Goal: Information Seeking & Learning: Learn about a topic

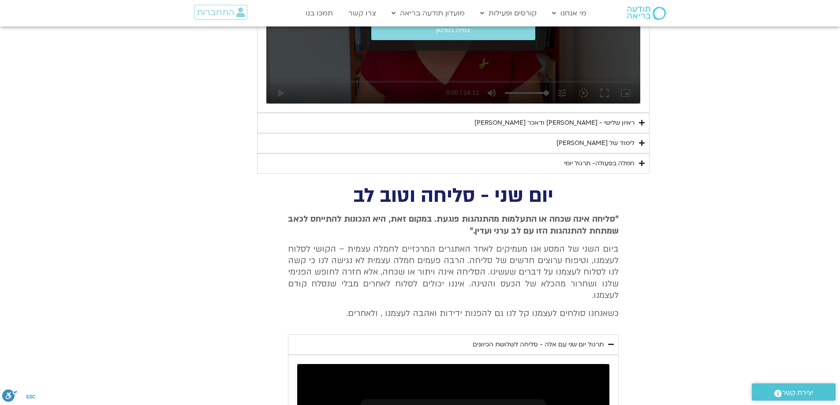
scroll to position [926, 0]
click at [635, 124] on summary "ראיון שלישי - [PERSON_NAME] ודאכר [PERSON_NAME]" at bounding box center [453, 122] width 392 height 20
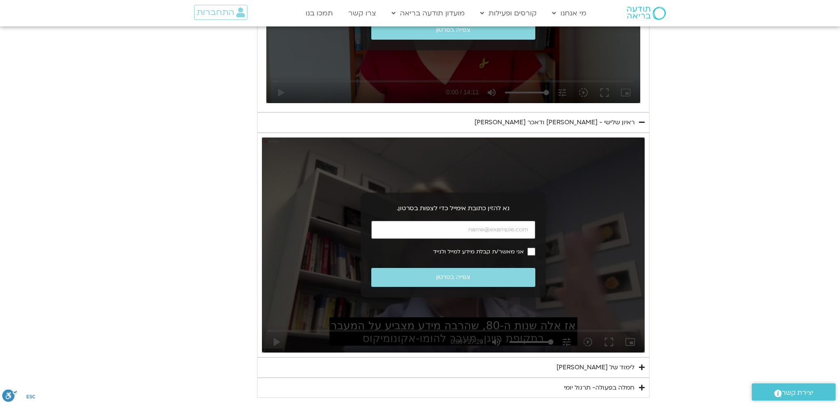
click at [635, 124] on summary "ראיון שלישי - [PERSON_NAME] ודאכר [PERSON_NAME]" at bounding box center [453, 122] width 392 height 20
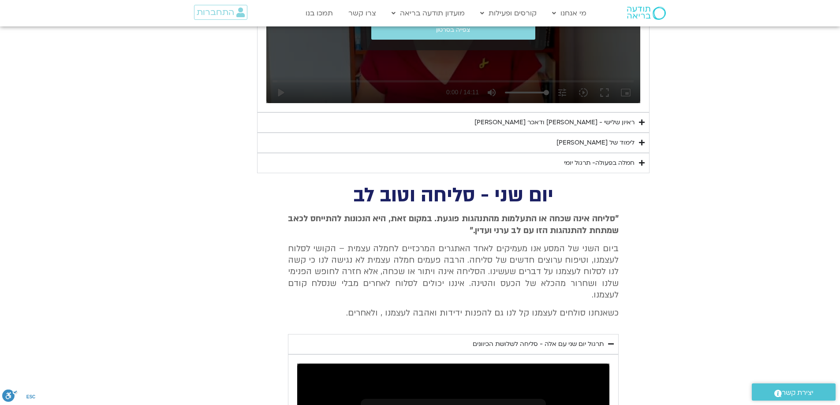
click at [635, 142] on summary "לימוד של [PERSON_NAME]" at bounding box center [453, 143] width 392 height 20
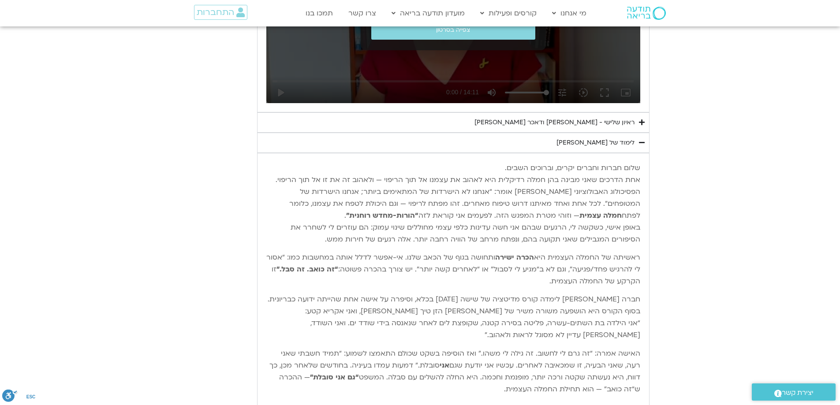
click at [635, 142] on summary "לימוד של [PERSON_NAME]" at bounding box center [453, 143] width 392 height 20
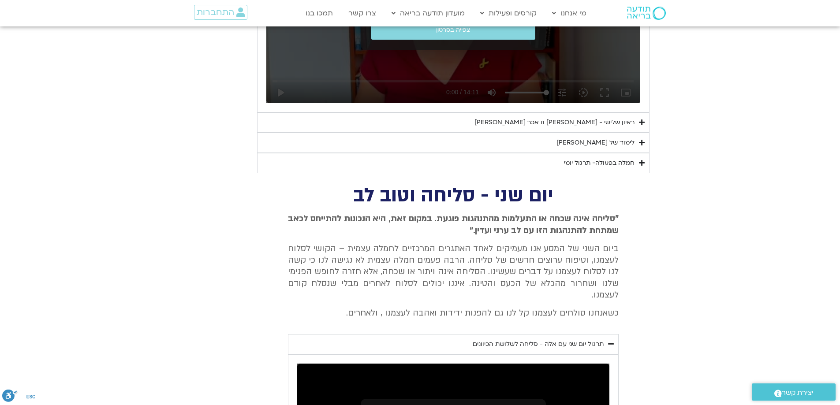
click at [630, 161] on div "חמלה בפעולה- תרגול יומי" at bounding box center [599, 163] width 71 height 11
